Goal: Task Accomplishment & Management: Use online tool/utility

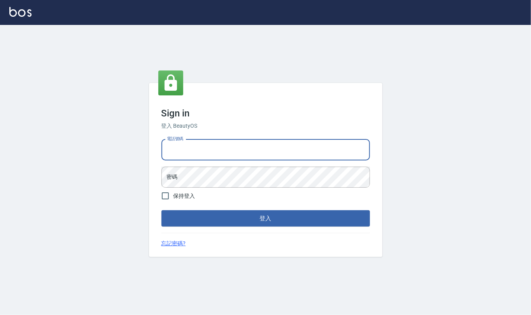
click at [217, 142] on input "電話號碼" at bounding box center [265, 149] width 209 height 21
type input "24212651"
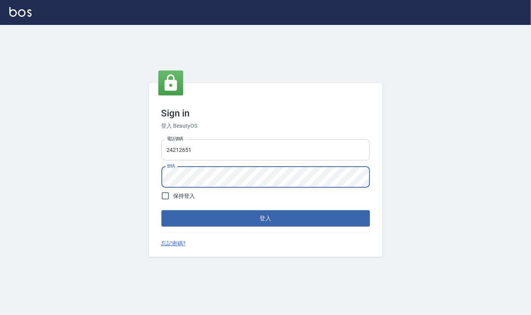
click at [161, 210] on button "登入" at bounding box center [265, 218] width 209 height 16
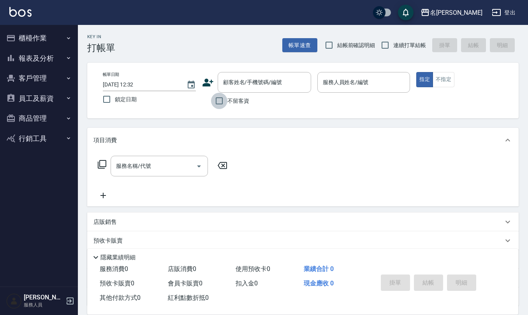
click at [222, 100] on input "不留客資" at bounding box center [219, 101] width 16 height 16
checkbox input "true"
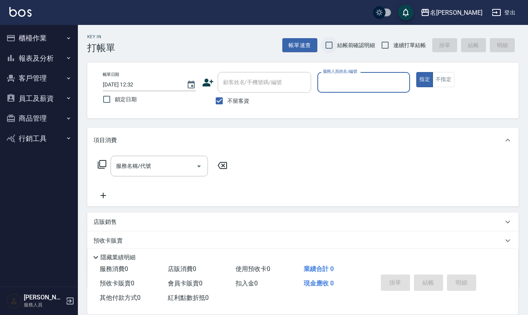
drag, startPoint x: 327, startPoint y: 47, endPoint x: 332, endPoint y: 47, distance: 4.7
click at [329, 47] on input "結帳前確認明細" at bounding box center [329, 45] width 16 height 16
checkbox input "true"
click at [384, 43] on input "連續打單結帳" at bounding box center [385, 45] width 16 height 16
checkbox input "true"
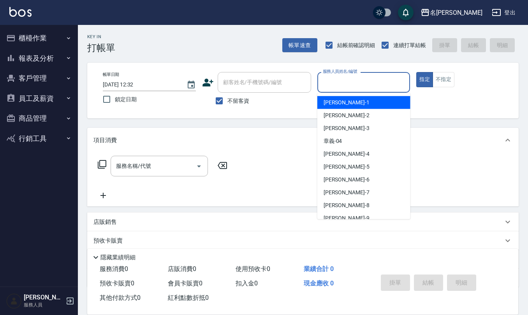
click at [342, 82] on div "服務人員姓名/編號 服務人員姓名/編號" at bounding box center [363, 82] width 93 height 21
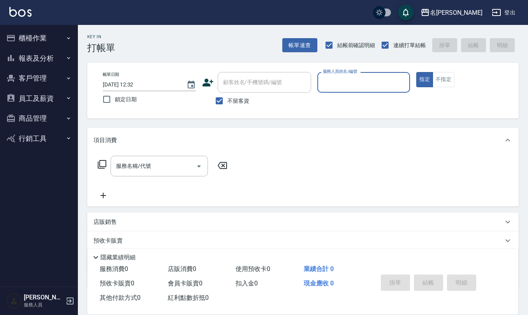
click at [342, 82] on input "服務人員姓名/編號" at bounding box center [364, 82] width 86 height 14
type input "[PERSON_NAME]-18"
type button "true"
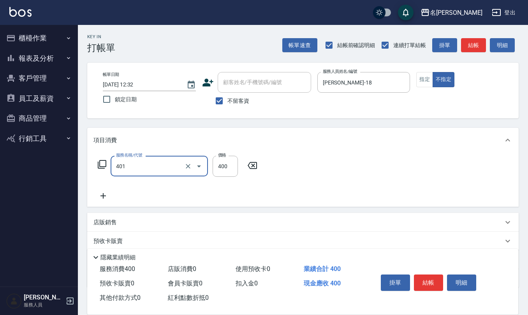
type input "剪髮(401)"
type input "150"
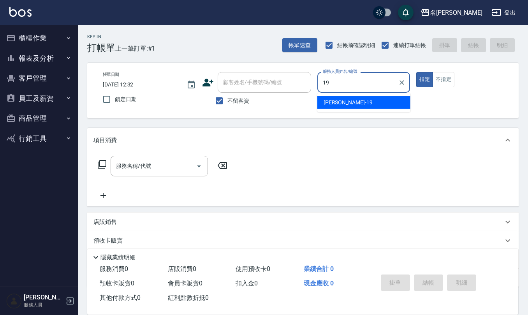
type input "[PERSON_NAME]-19"
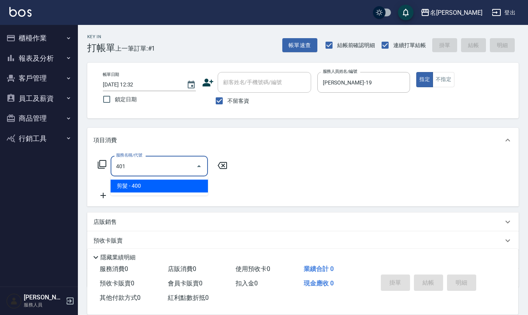
type input "剪髮(401)"
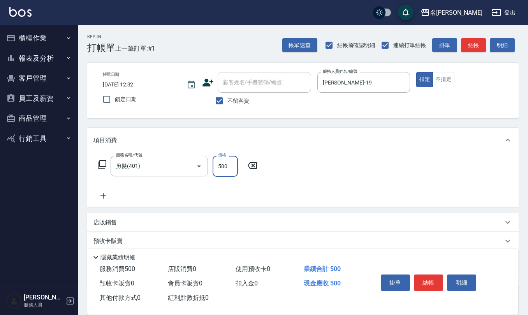
type input "500"
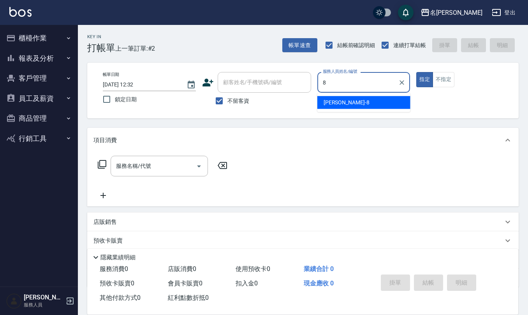
type input "[PERSON_NAME]-8"
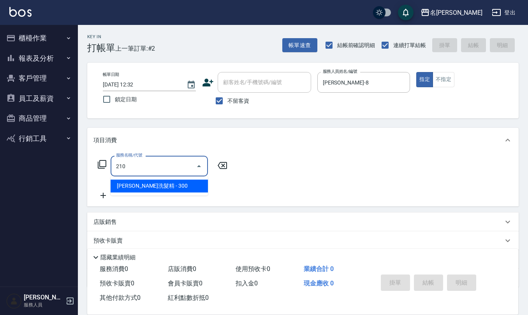
type input "[PERSON_NAME]洗髮精(210)"
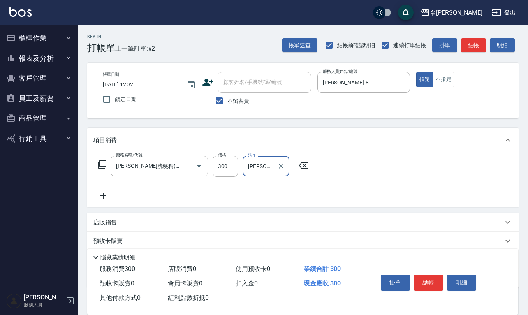
type input "[PERSON_NAME]-25"
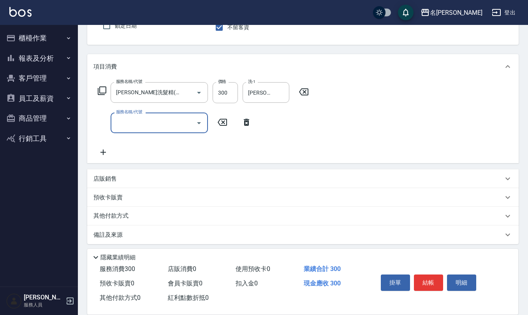
scroll to position [75, 0]
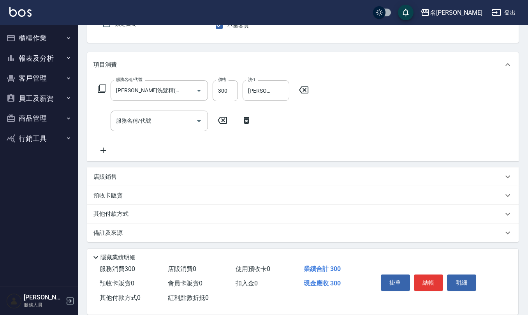
click at [176, 177] on div "店販銷售" at bounding box center [297, 177] width 409 height 8
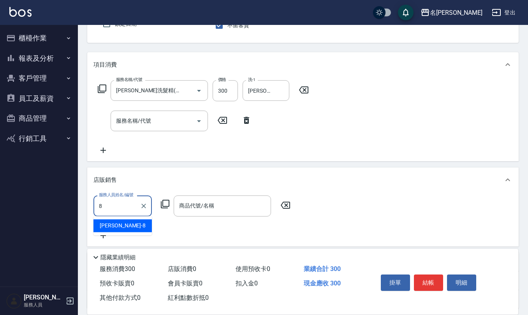
type input "[PERSON_NAME]-8"
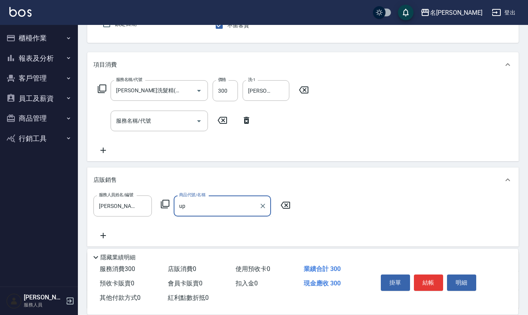
type input "u"
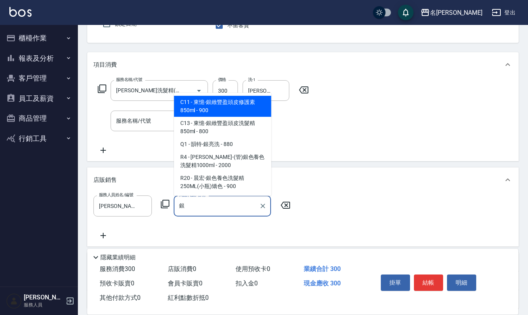
type input "東憶-銀緻豐盈頭皮修護素850ml"
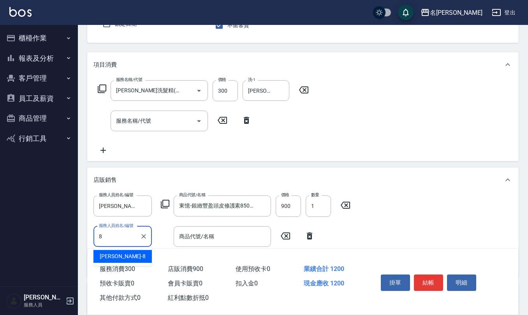
type input "[PERSON_NAME]-8"
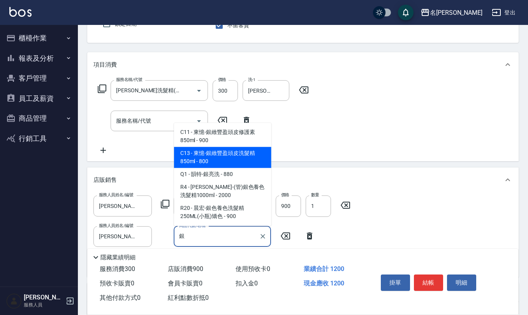
type input "東憶-銀緻豐盈頭皮洗髮精850ml"
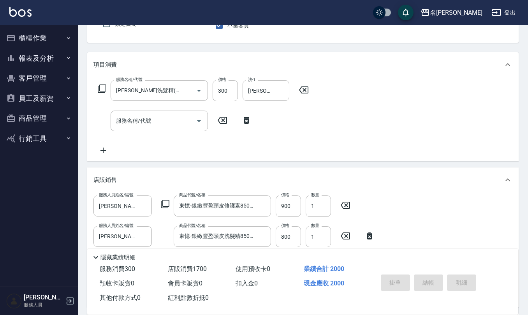
type input "[DATE] 12:33"
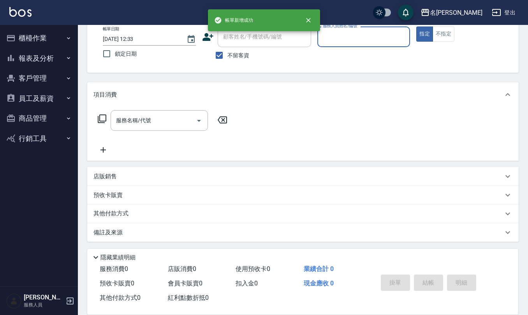
scroll to position [46, 0]
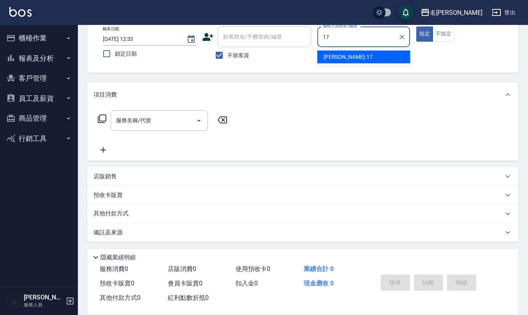
type input "[PERSON_NAME]-17"
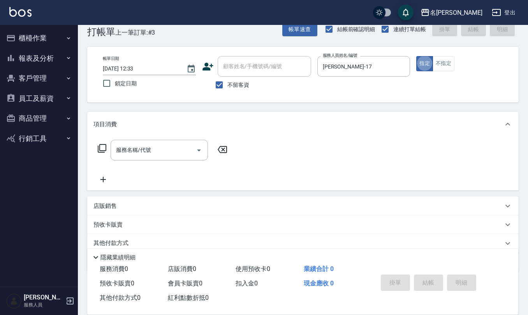
scroll to position [0, 0]
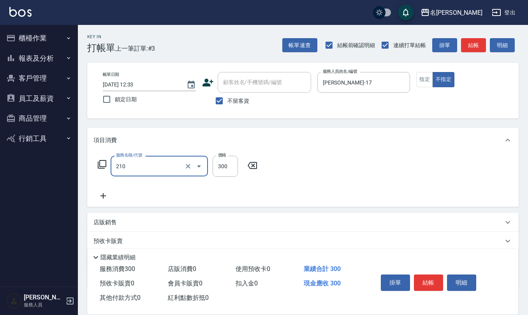
type input "[PERSON_NAME]洗髮精(210)"
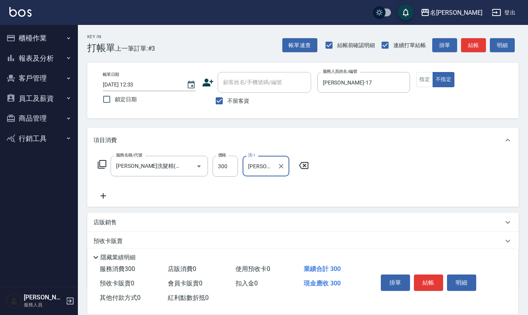
type input "[PERSON_NAME]-20"
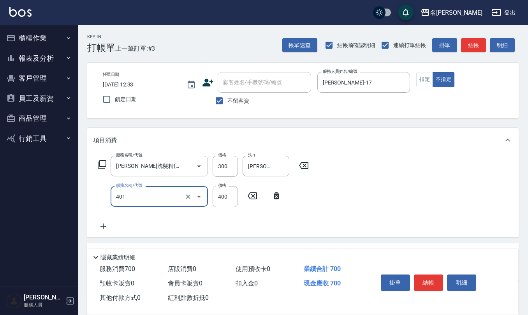
type input "剪髮(401)"
type input "200"
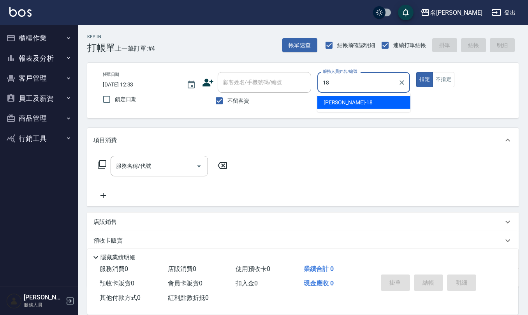
type input "[PERSON_NAME]-18"
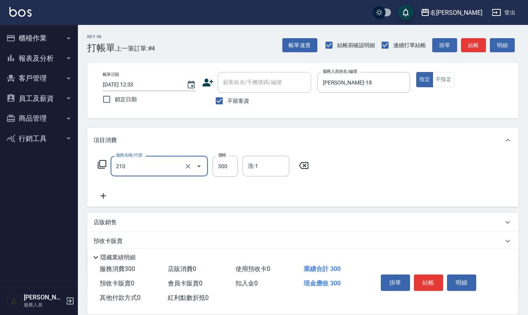
type input "[PERSON_NAME]洗髮精(210)"
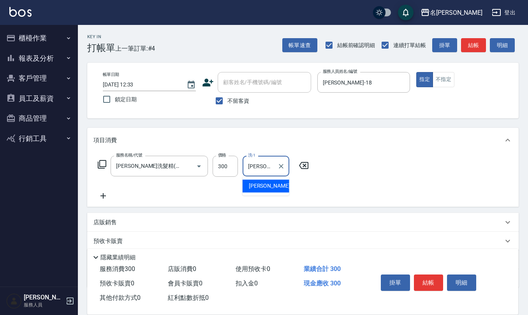
type input "[PERSON_NAME]-32"
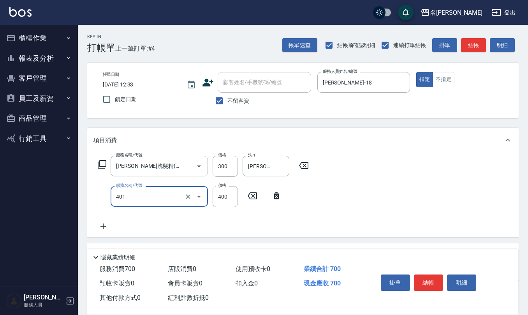
type input "剪髮(401)"
type input "350"
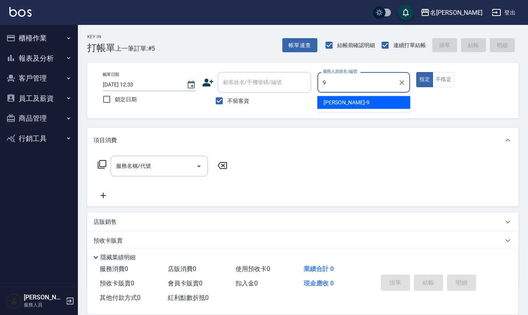
type input "[PERSON_NAME]-9"
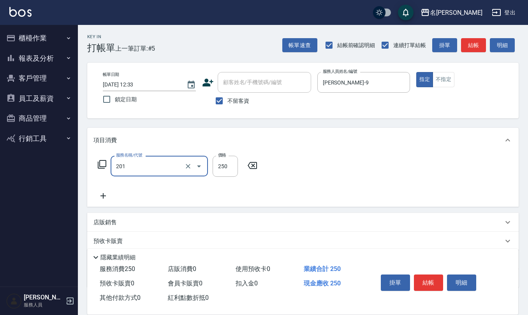
type input "洗髮(201)"
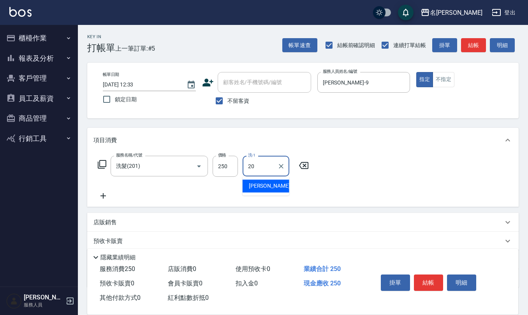
type input "[PERSON_NAME]-20"
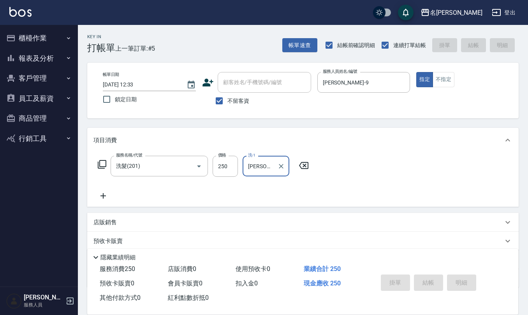
type input "[DATE] 12:34"
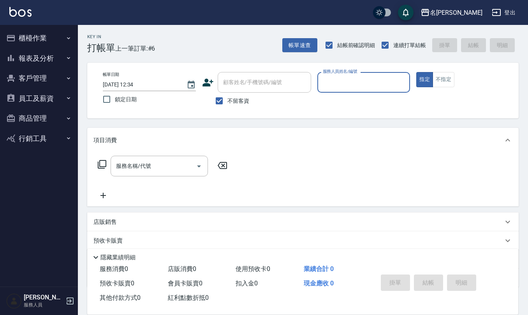
click at [68, 81] on icon "button" at bounding box center [68, 78] width 6 height 6
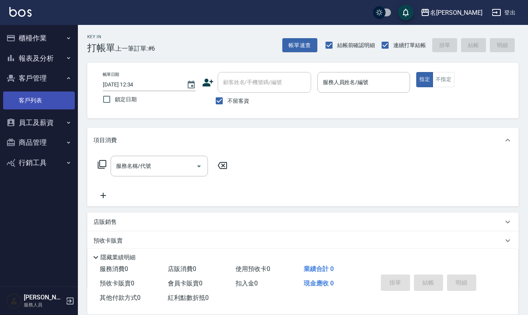
click at [63, 102] on link "客戶列表" at bounding box center [39, 100] width 72 height 18
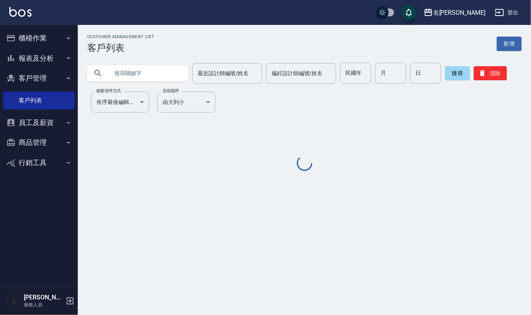
click at [128, 72] on input "text" at bounding box center [145, 73] width 73 height 21
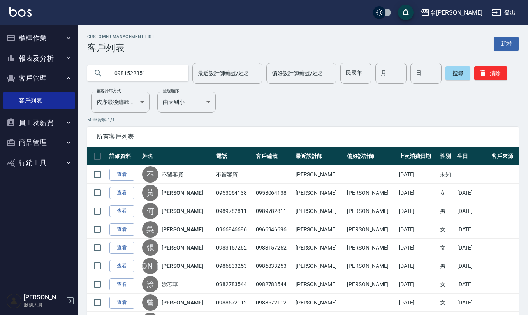
type input "0981522351"
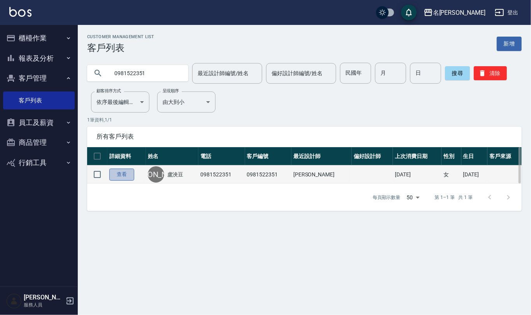
click at [125, 175] on link "查看" at bounding box center [121, 174] width 25 height 12
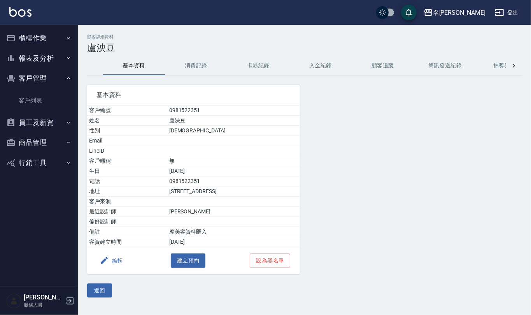
click at [194, 66] on button "消費記錄" at bounding box center [196, 65] width 62 height 19
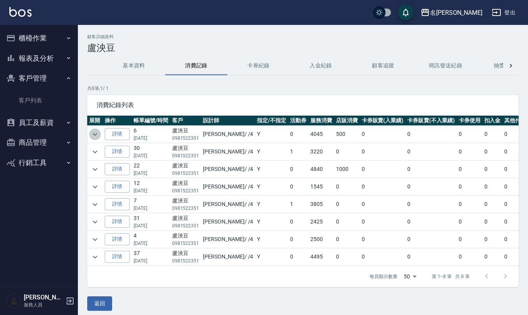
click at [96, 134] on icon "expand row" at bounding box center [95, 134] width 5 height 3
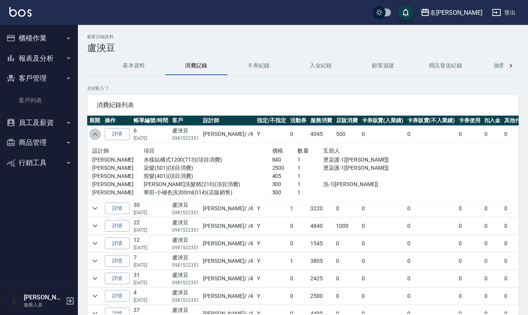
click at [96, 135] on icon "expand row" at bounding box center [95, 134] width 5 height 3
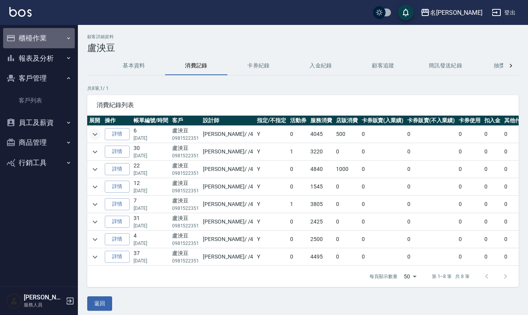
click at [44, 40] on button "櫃檯作業" at bounding box center [39, 38] width 72 height 20
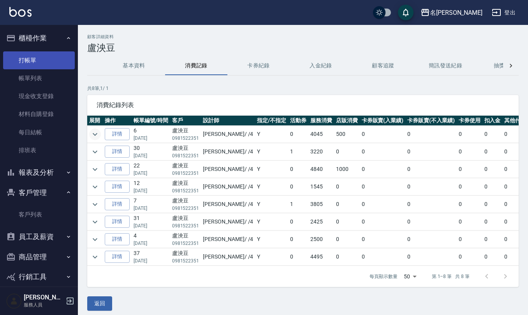
click at [42, 56] on link "打帳單" at bounding box center [39, 60] width 72 height 18
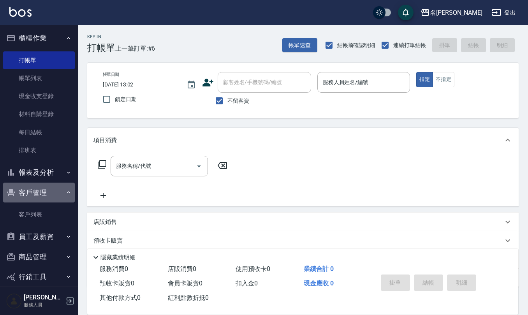
click at [65, 189] on icon "button" at bounding box center [68, 192] width 6 height 6
